Goal: Transaction & Acquisition: Purchase product/service

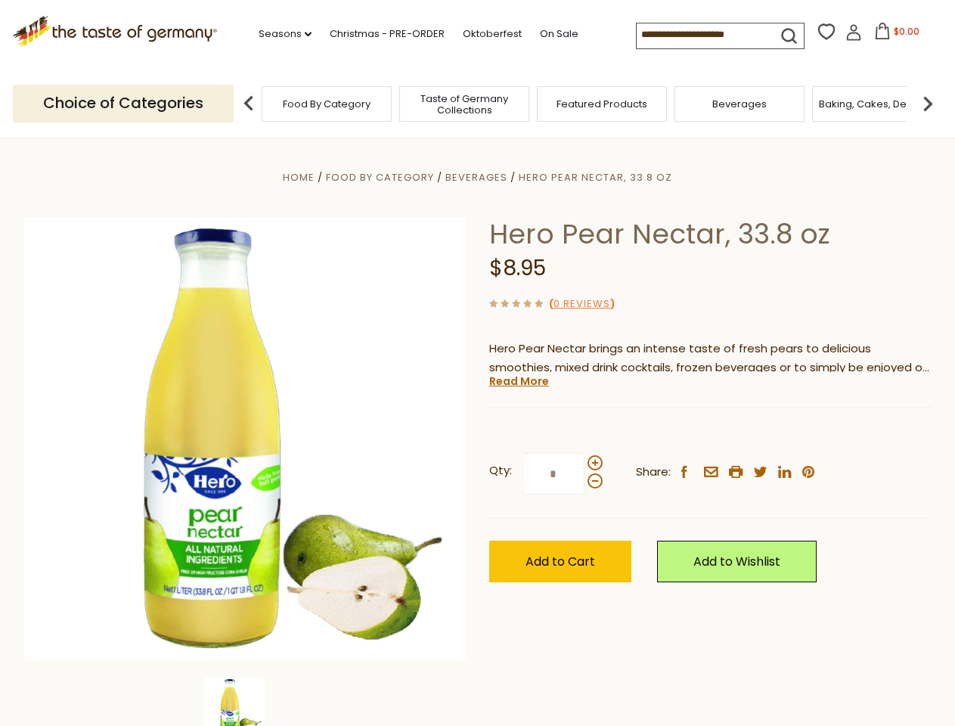
click at [477, 363] on div "Home Food By Category [GEOGRAPHIC_DATA] Hero Pear Nectar, 33.8 oz Hero Pear Nec…" at bounding box center [478, 459] width 930 height 582
click at [279, 34] on link "Seasons dropdown_arrow" at bounding box center [285, 34] width 53 height 17
click at [702, 35] on input at bounding box center [701, 33] width 128 height 21
click at [894, 36] on span "$0.00" at bounding box center [907, 31] width 26 height 13
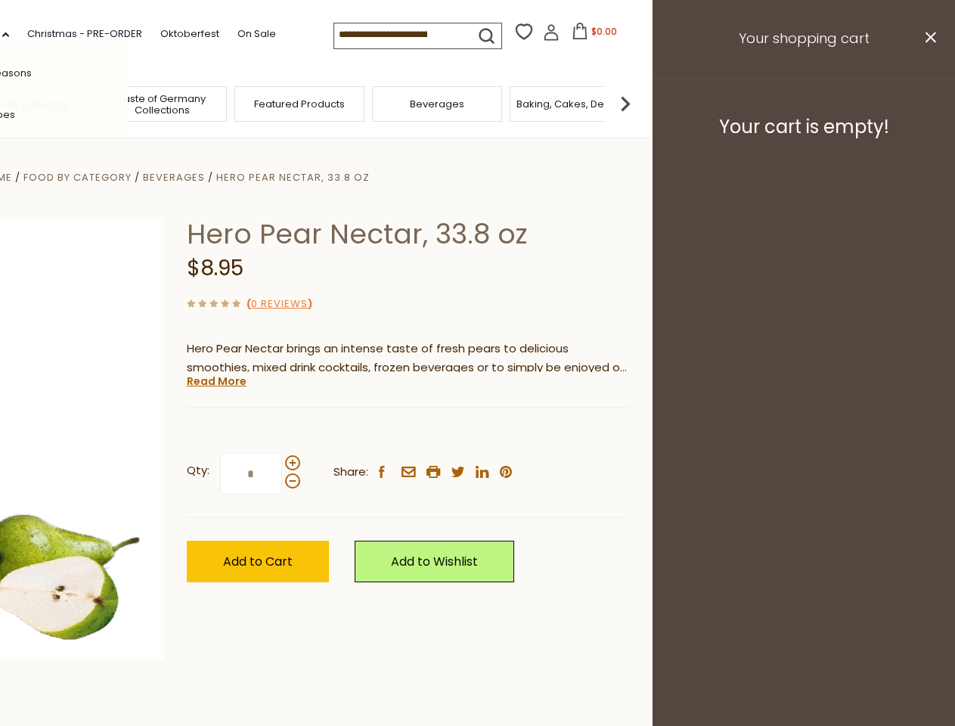
click at [128, 103] on div "All Seasons Recipes Game Day [DATE] [DATE] [DATE][PERSON_NAME] [DATE] Springfes…" at bounding box center [42, 362] width 172 height 641
click at [928, 103] on footer "Your cart is empty!" at bounding box center [804, 127] width 303 height 98
click at [477, 432] on div "Qty: * Share: facebook email printer twitter linkedin pinterest" at bounding box center [408, 474] width 443 height 88
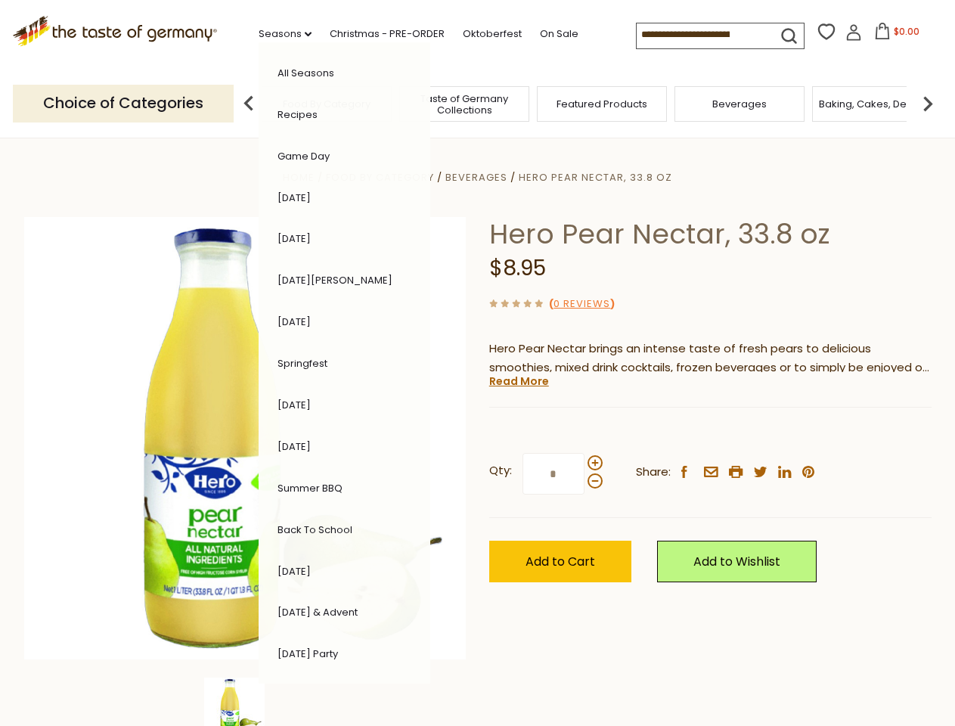
click at [245, 702] on div "Home Food By Category [GEOGRAPHIC_DATA] Hero Pear Nectar, 33.8 oz Hero Pear Nec…" at bounding box center [478, 459] width 930 height 582
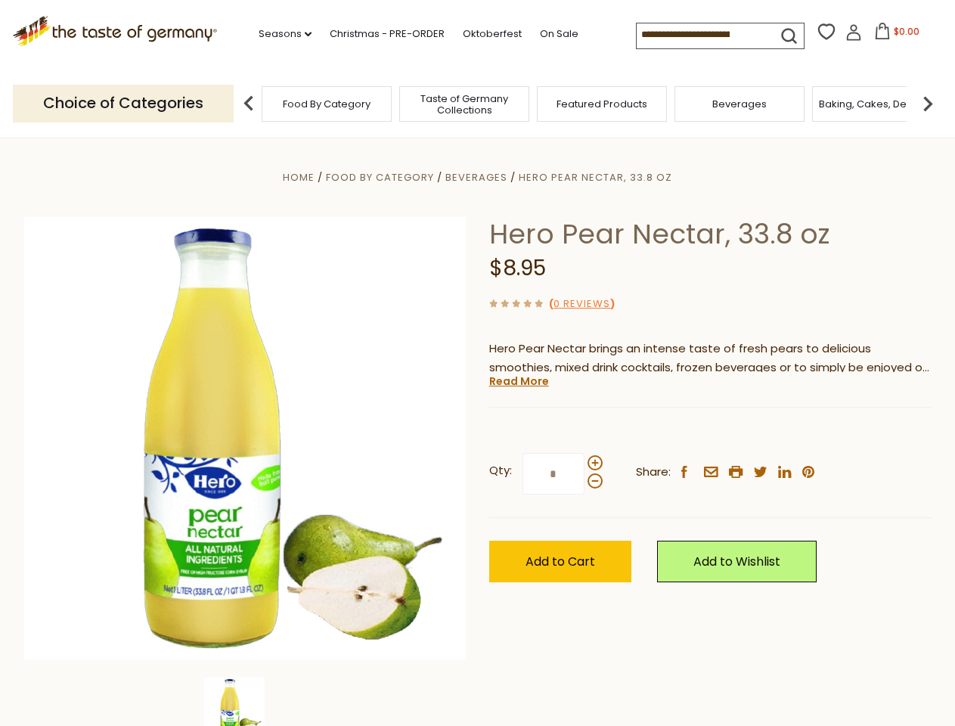
click at [245, 702] on div "Home Food By Category [GEOGRAPHIC_DATA] Hero Pear Nectar, 33.8 oz Hero Pear Nec…" at bounding box center [478, 459] width 930 height 582
click at [518, 381] on link "Read More" at bounding box center [519, 381] width 60 height 15
